Goal: Task Accomplishment & Management: Use online tool/utility

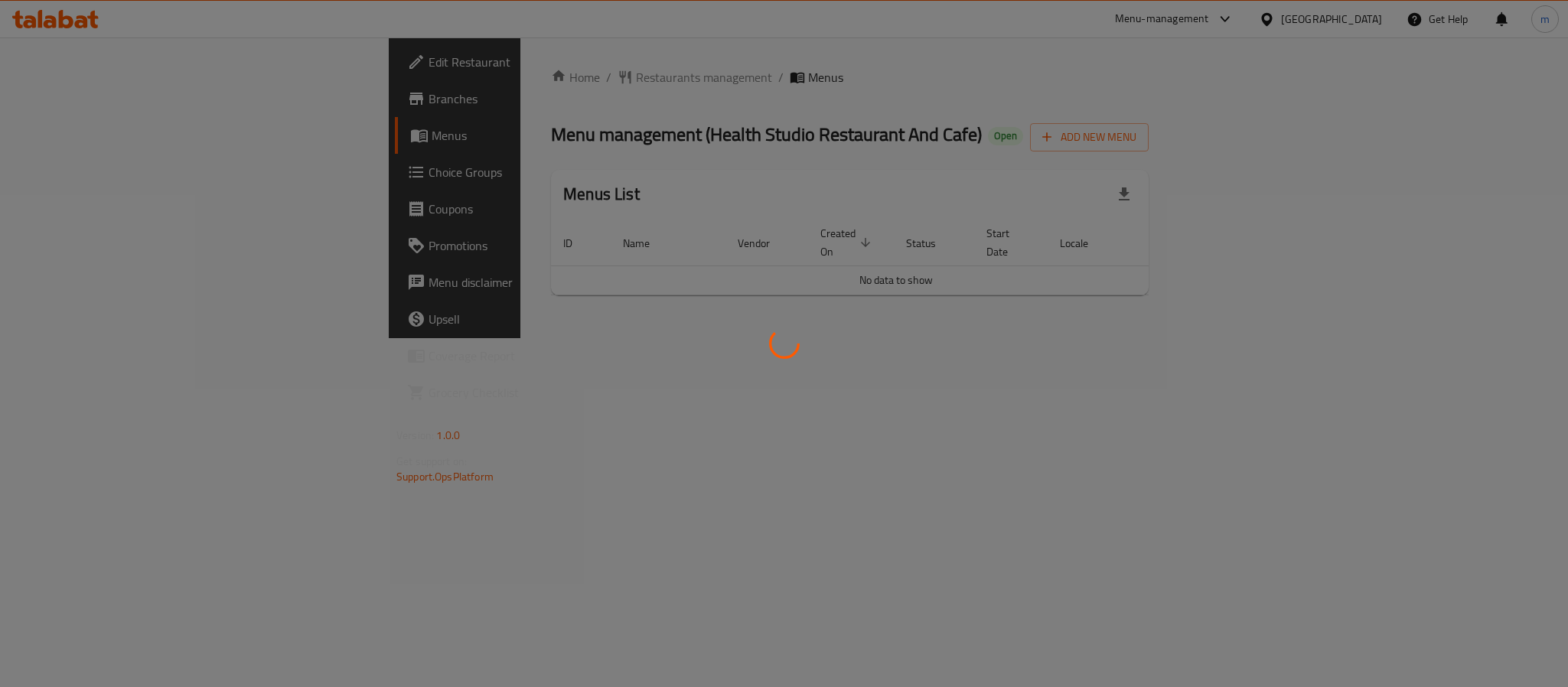
click at [137, 175] on div at bounding box center [784, 343] width 1568 height 687
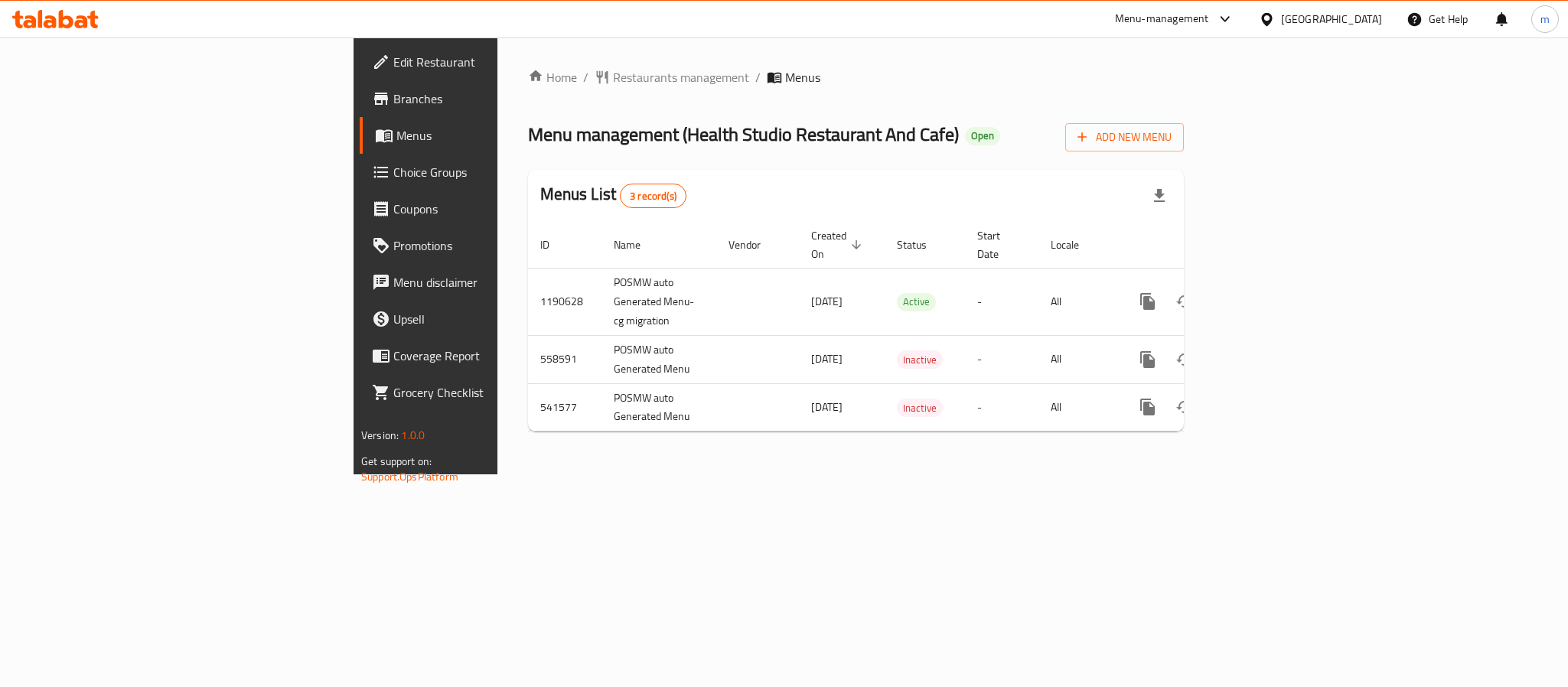
click at [394, 175] on span "Choice Groups" at bounding box center [499, 172] width 210 height 19
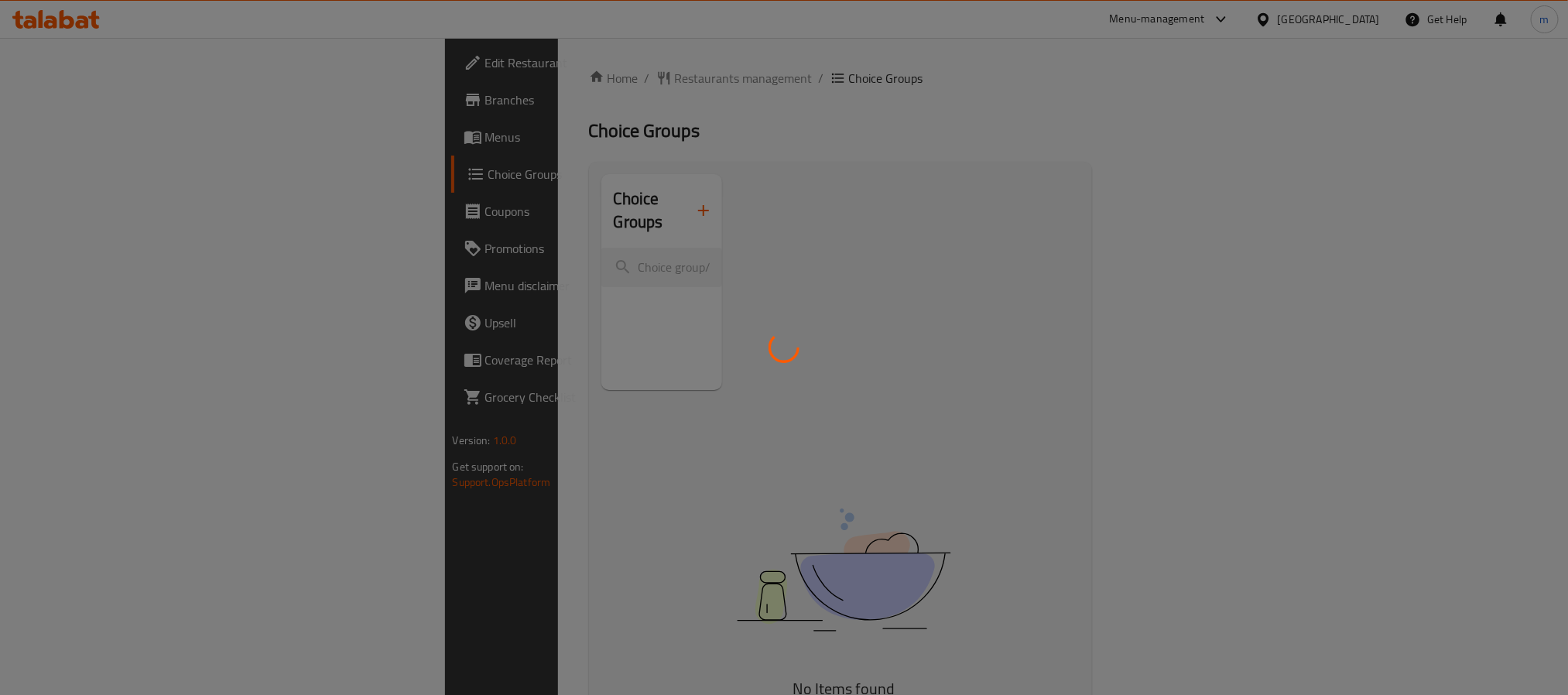
click at [560, 401] on div at bounding box center [784, 347] width 1568 height 695
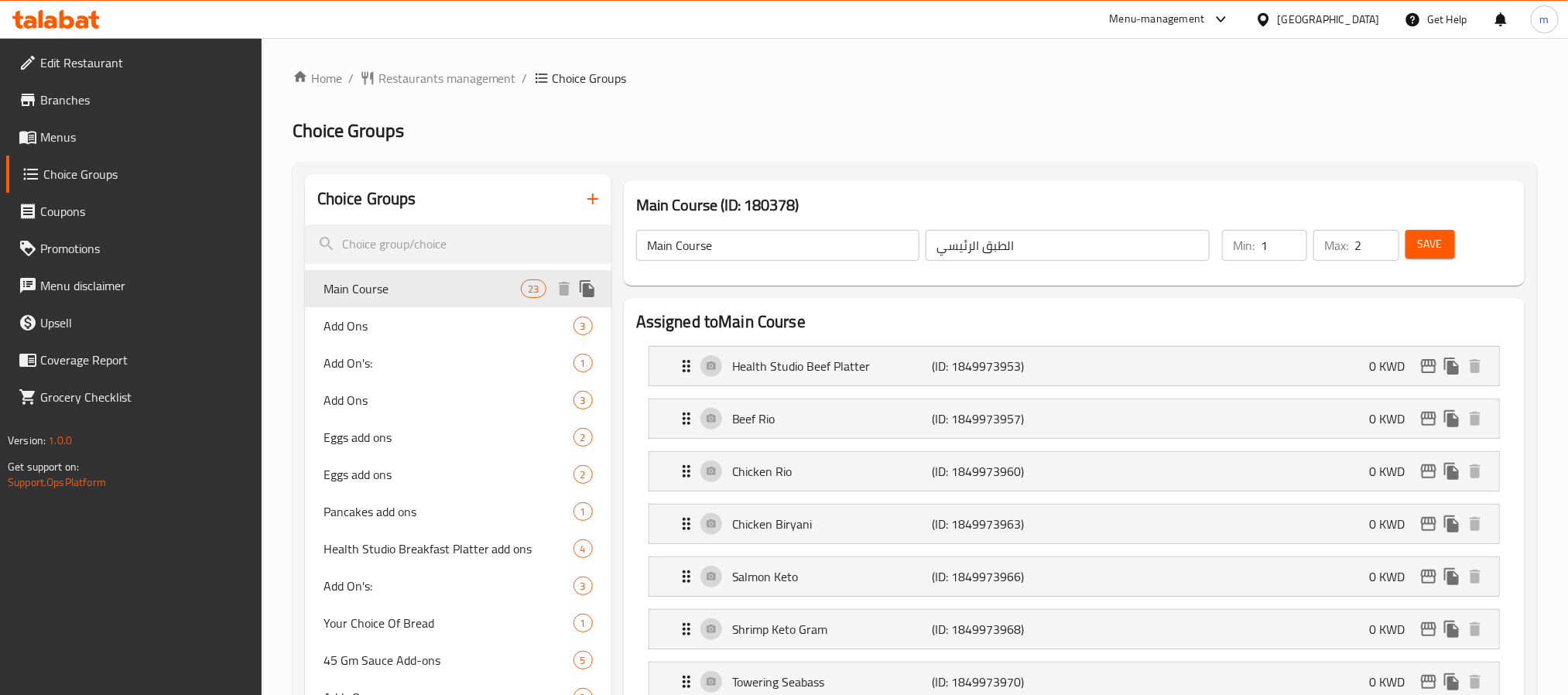
scroll to position [116, 0]
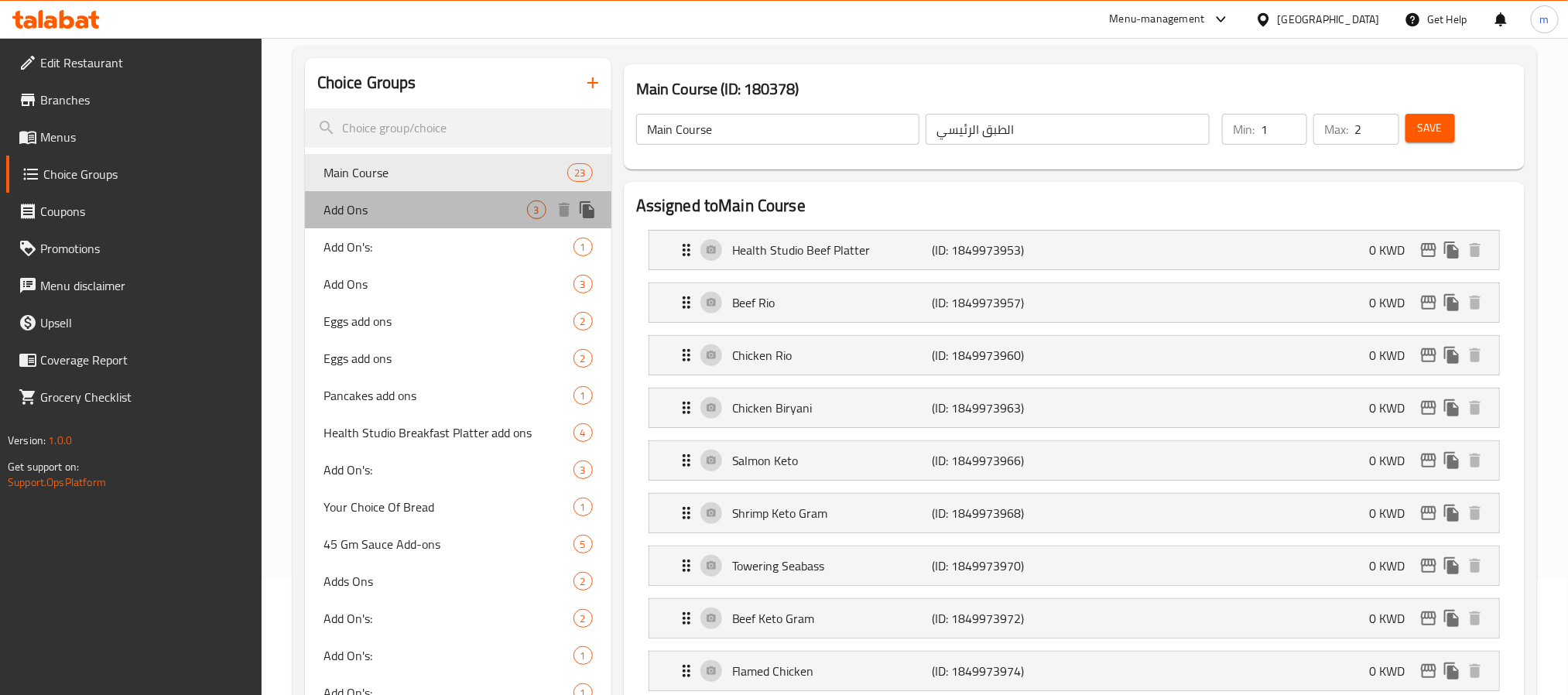
click at [405, 197] on div "Add Ons 3" at bounding box center [458, 209] width 307 height 37
type input "Add Ons"
type input "اضافات"
type input "0"
type input "3"
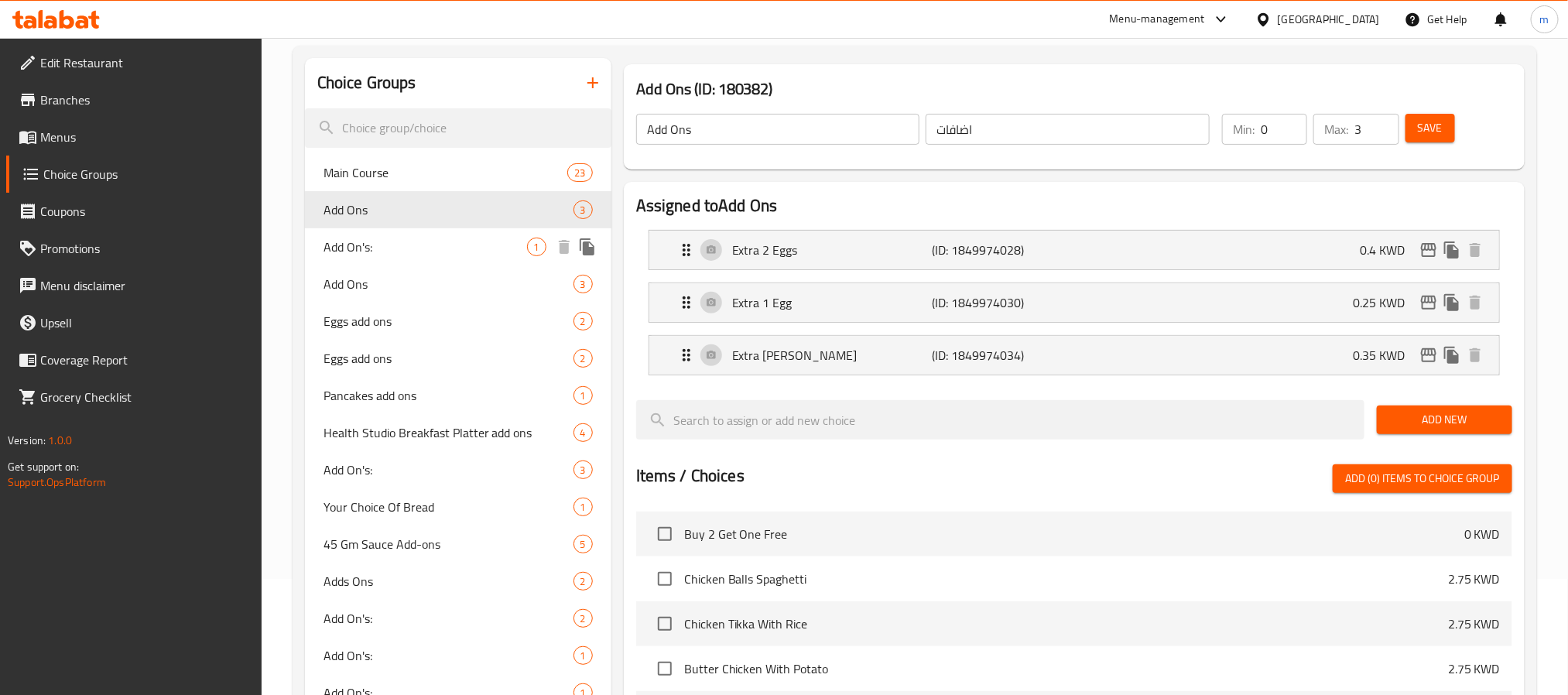
click at [416, 251] on span "Add On's:" at bounding box center [425, 247] width 204 height 19
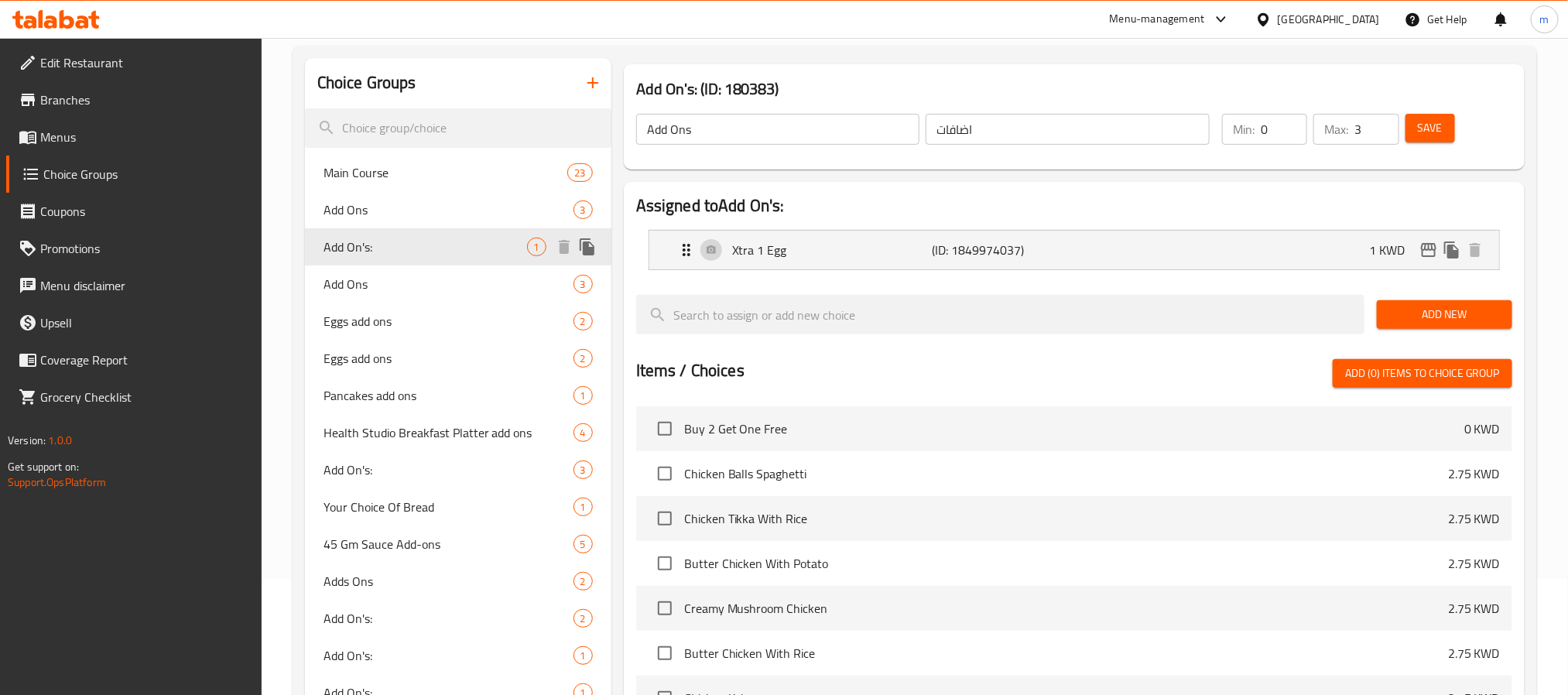
type input "Add On's:"
type input "الإضافات:"
type input "1"
click at [415, 291] on span "Add Ons" at bounding box center [425, 284] width 204 height 19
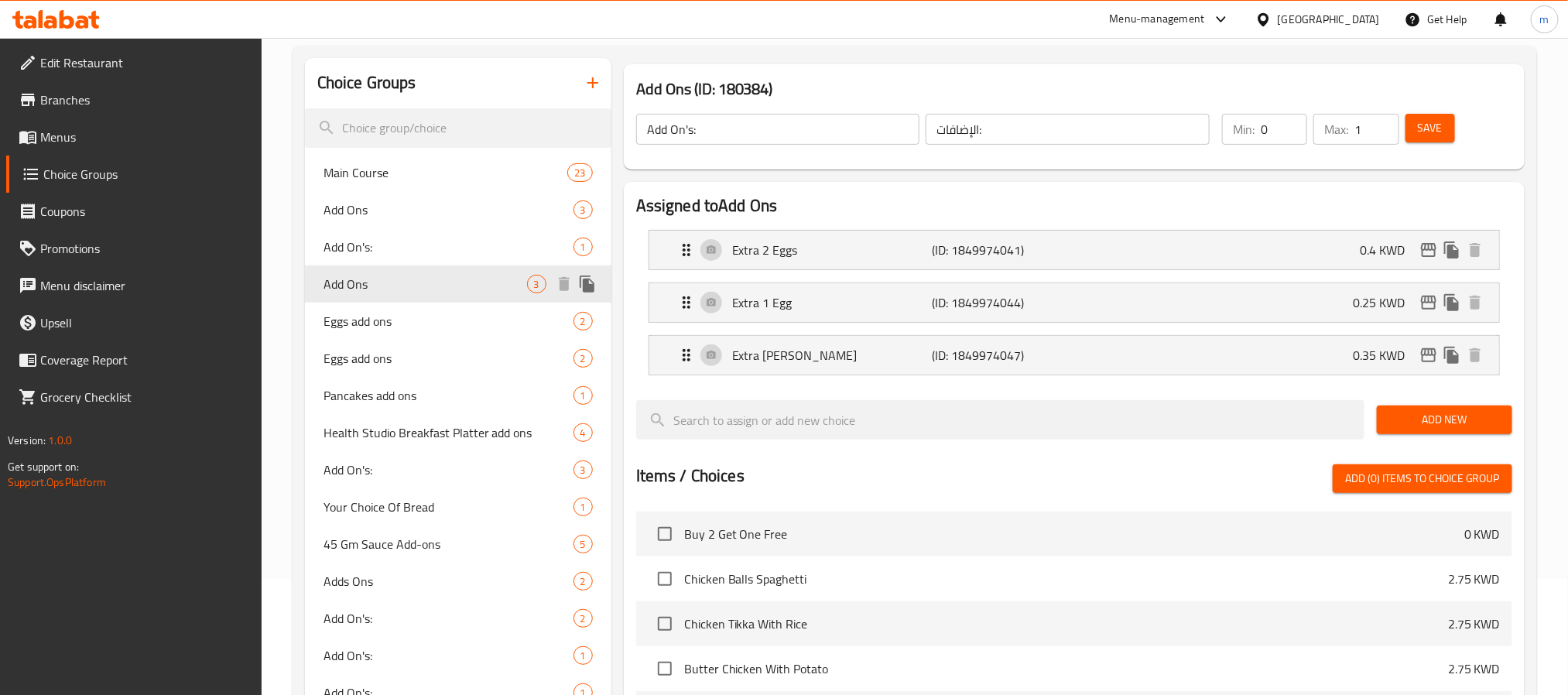
type input "Add Ons"
type input "اضافات"
type input "0"
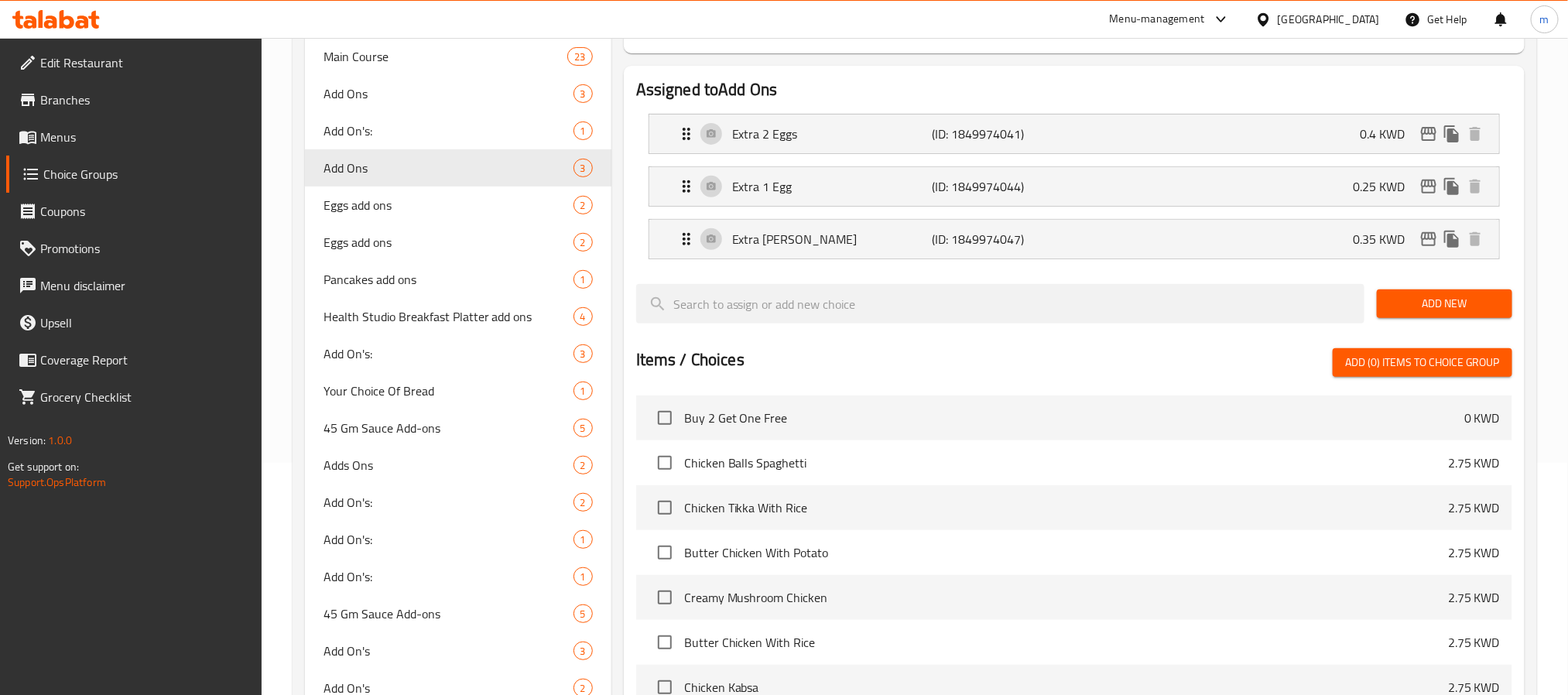
scroll to position [0, 0]
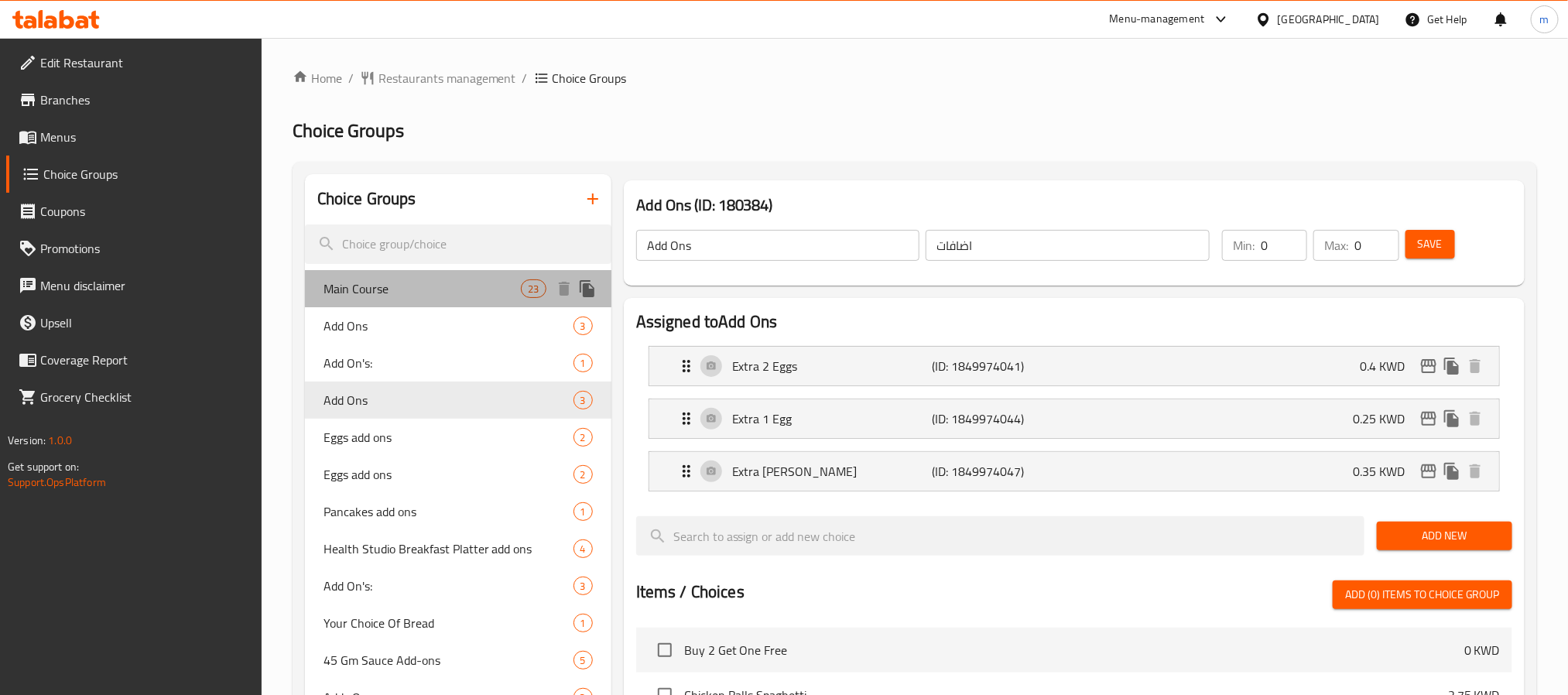
click at [483, 296] on span "Main Course" at bounding box center [422, 289] width 198 height 19
type input "Main Course"
type input "الطبق الرئيسي"
type input "1"
type input "2"
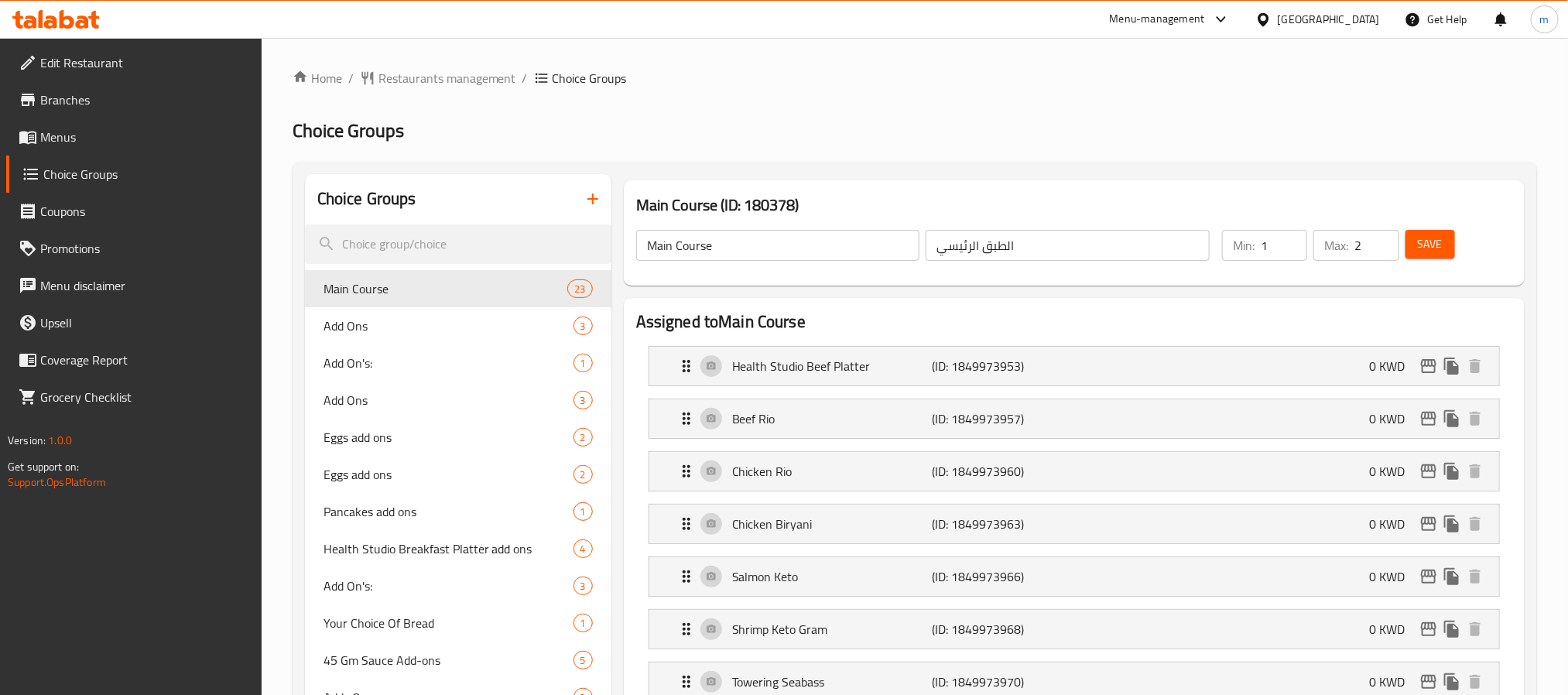
click at [125, 102] on span "Branches" at bounding box center [145, 100] width 209 height 19
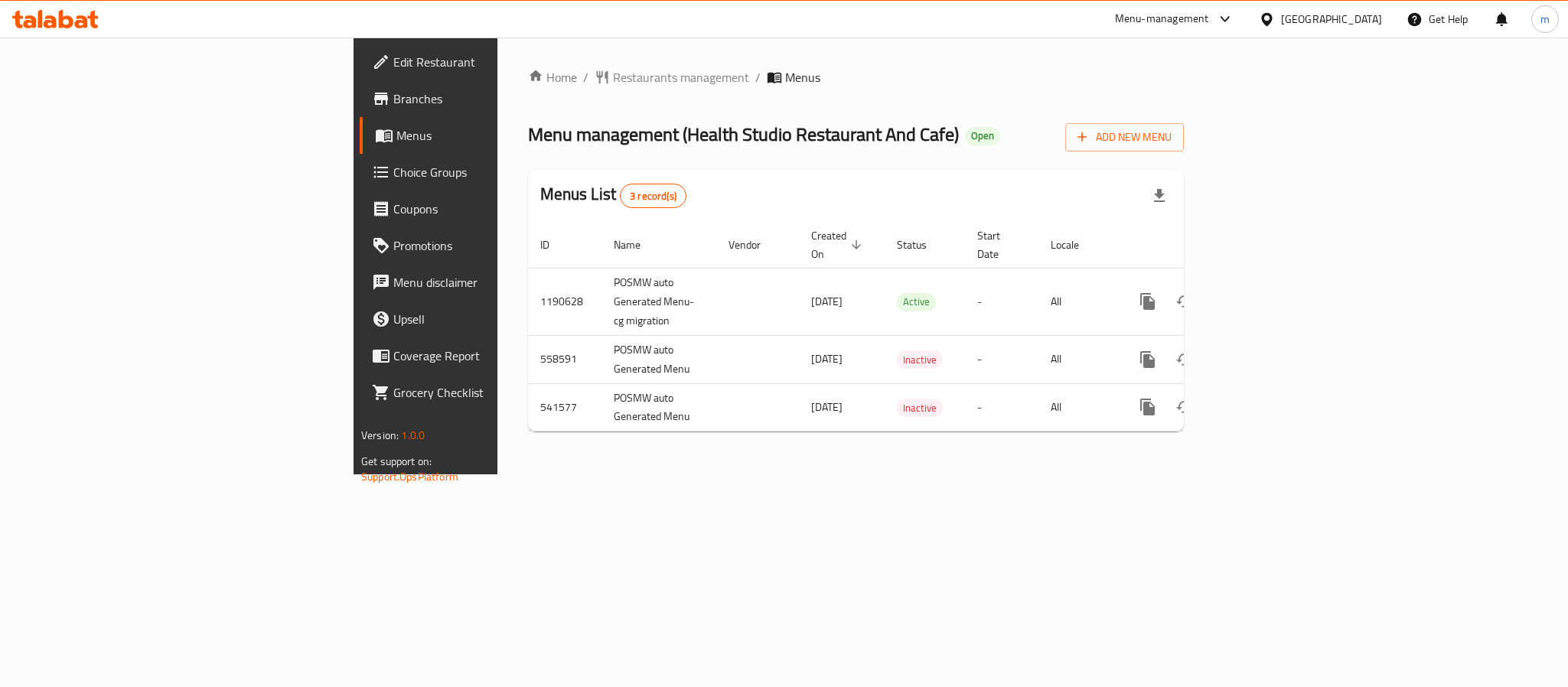
click at [394, 106] on span "Branches" at bounding box center [499, 98] width 210 height 19
